Goal: Find specific page/section: Find specific page/section

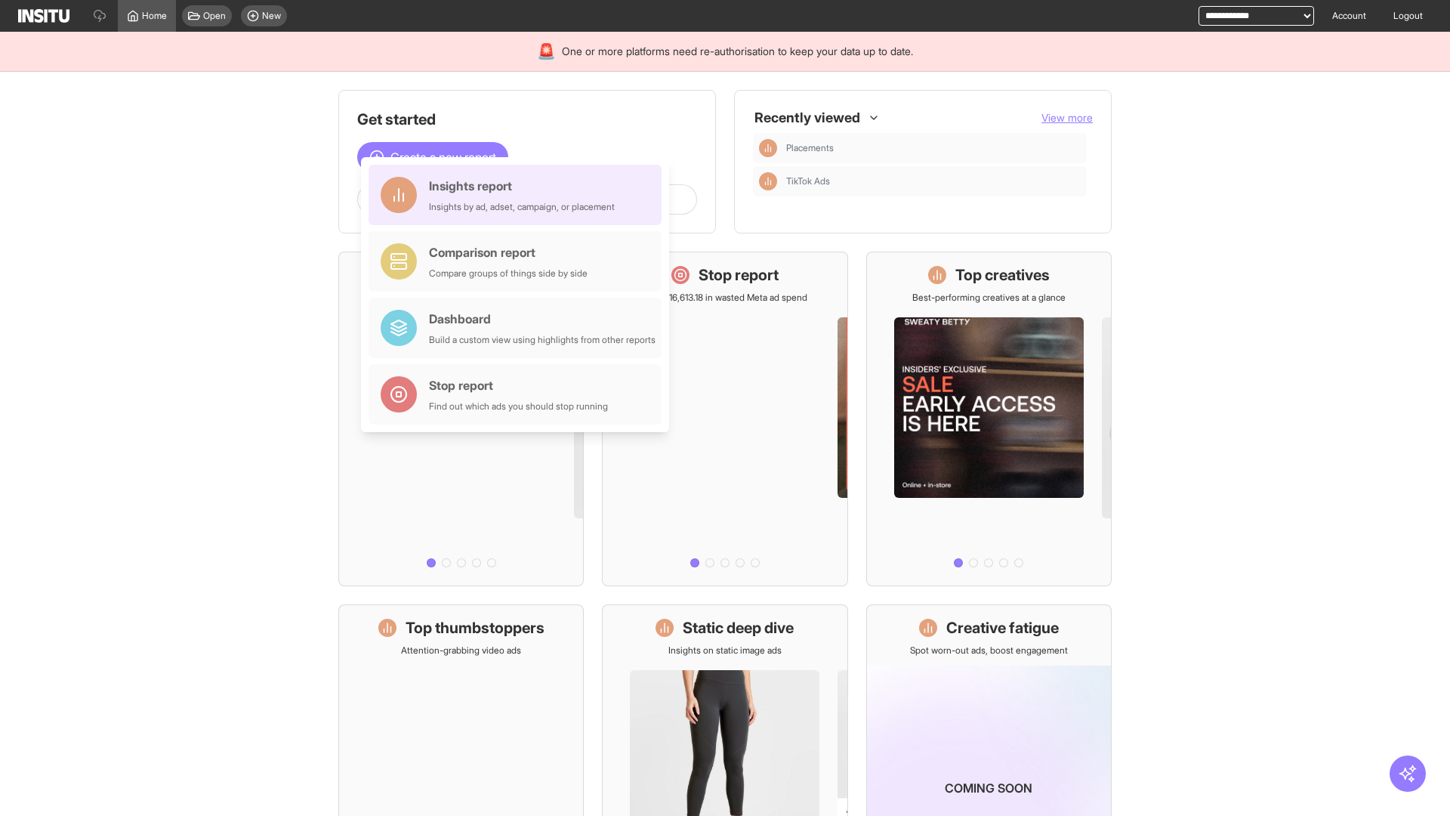
click at [519, 195] on div "Insights report Insights by ad, adset, campaign, or placement" at bounding box center [522, 195] width 186 height 36
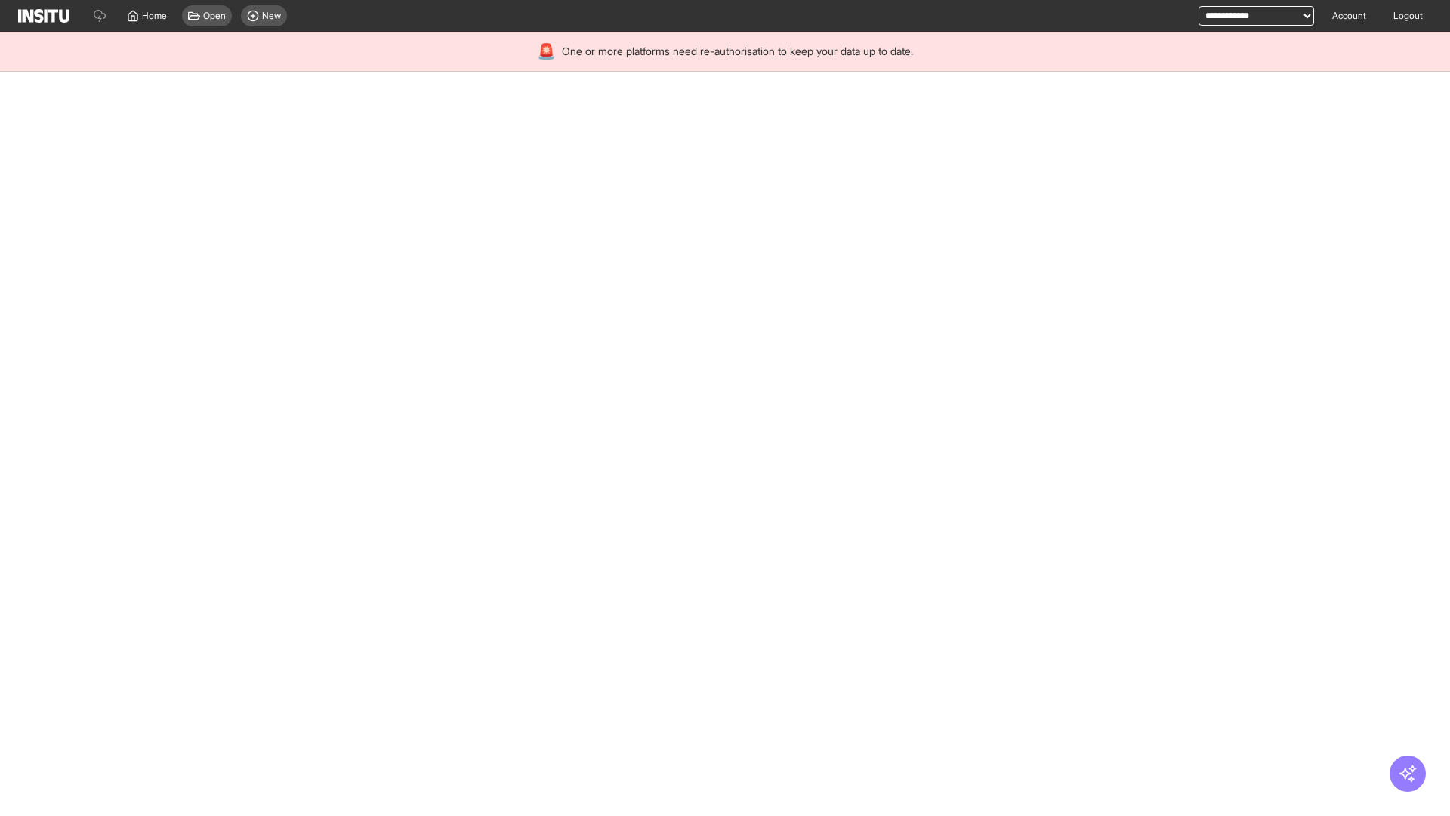
select select "**"
